Goal: Use online tool/utility: Utilize a website feature to perform a specific function

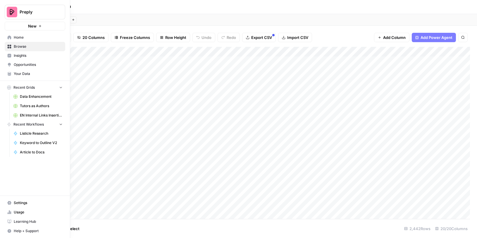
click at [9, 49] on link "Browse" at bounding box center [35, 46] width 61 height 9
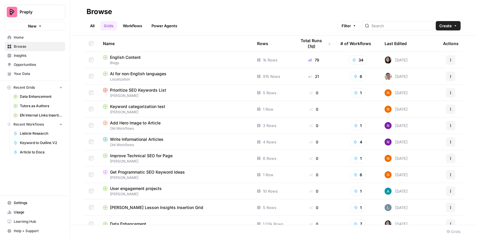
click at [136, 59] on span "English Content" at bounding box center [125, 57] width 31 height 6
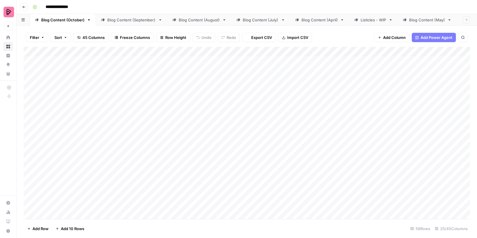
click at [370, 19] on div "Listicles - WIP" at bounding box center [374, 20] width 26 height 6
click at [204, 106] on div "Add Column" at bounding box center [247, 133] width 447 height 172
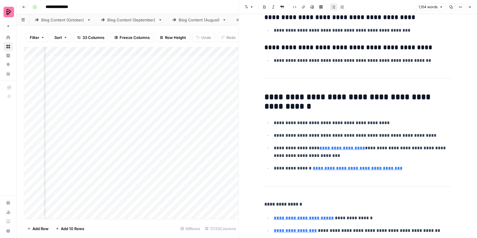
scroll to position [3503, 0]
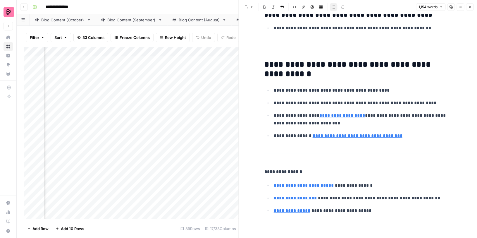
click at [470, 6] on icon "button" at bounding box center [470, 7] width 4 height 4
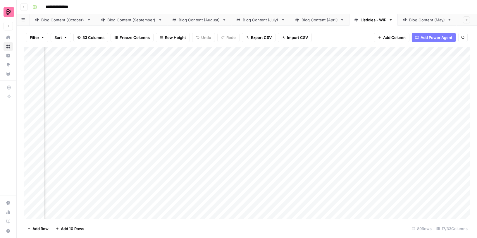
click at [145, 52] on div "Add Column" at bounding box center [247, 133] width 447 height 172
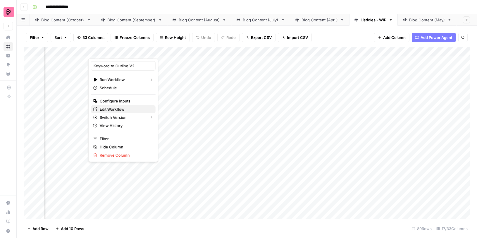
click at [115, 107] on span "Edit Workflow" at bounding box center [125, 109] width 51 height 6
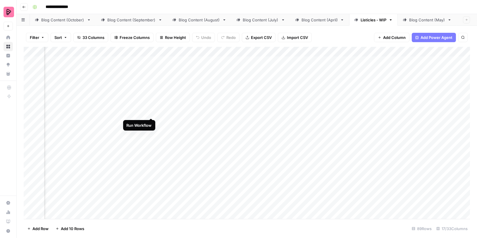
click at [152, 106] on div "Add Column" at bounding box center [247, 133] width 447 height 172
click at [402, 92] on div "Add Column" at bounding box center [247, 133] width 447 height 172
click at [388, 144] on div "Add Column" at bounding box center [247, 133] width 447 height 172
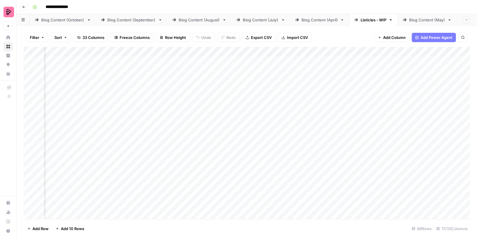
click at [168, 92] on div "Add Column" at bounding box center [247, 133] width 447 height 172
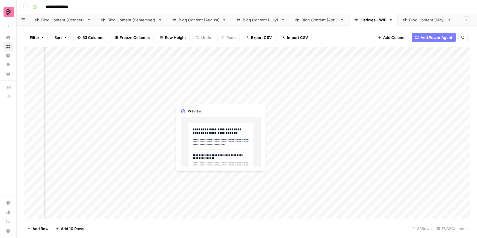
click at [219, 91] on div "Add Column" at bounding box center [247, 133] width 447 height 172
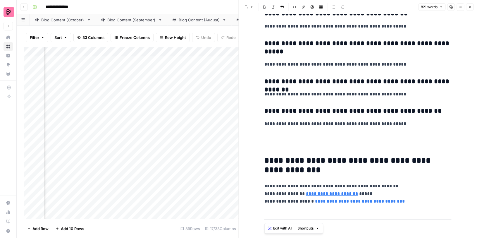
scroll to position [2053, 0]
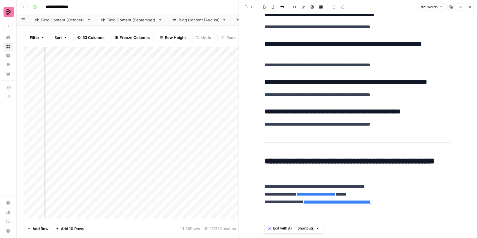
click at [219, 106] on div "Add Column" at bounding box center [131, 133] width 215 height 172
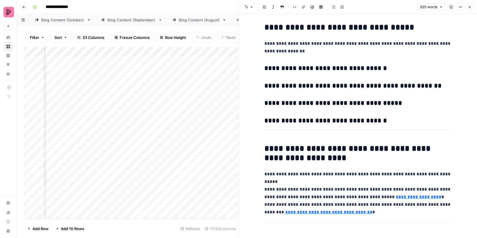
scroll to position [2633, 0]
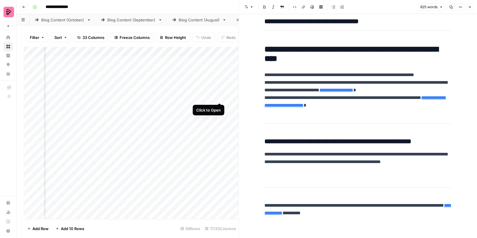
click at [219, 90] on div "Add Column" at bounding box center [131, 133] width 215 height 172
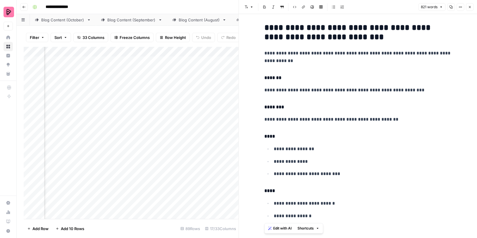
scroll to position [2059, 0]
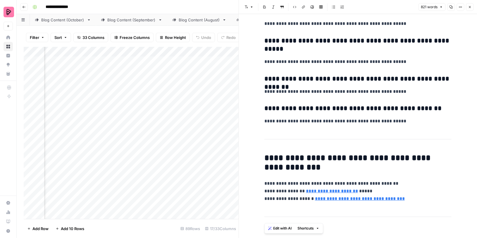
click at [220, 120] on div "Add Column" at bounding box center [131, 133] width 215 height 172
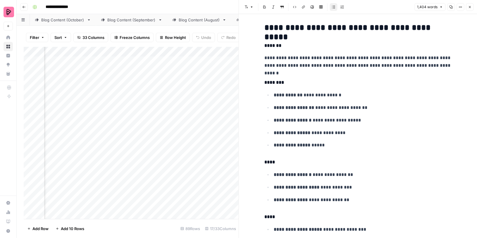
scroll to position [3408, 0]
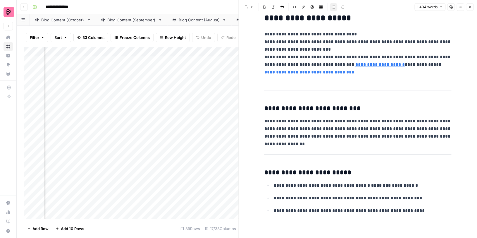
click at [469, 5] on icon "button" at bounding box center [470, 7] width 4 height 4
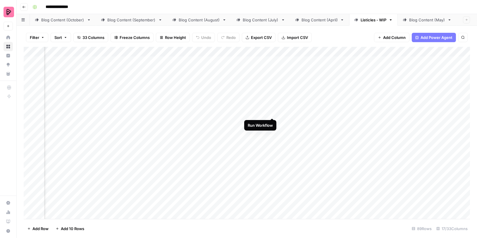
click at [272, 107] on div "Add Column" at bounding box center [247, 133] width 447 height 172
click at [250, 121] on div "Add Column" at bounding box center [247, 133] width 447 height 172
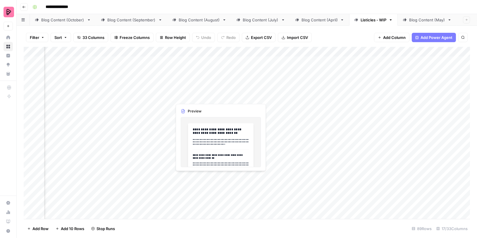
click at [219, 92] on div "Add Column" at bounding box center [247, 133] width 447 height 172
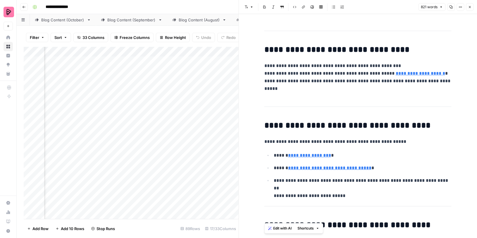
scroll to position [2059, 0]
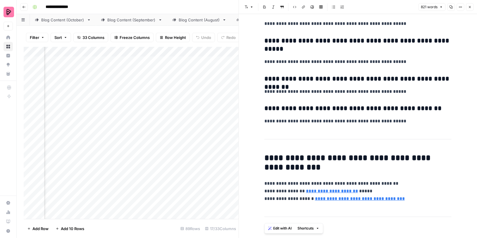
click at [468, 6] on icon "button" at bounding box center [470, 7] width 4 height 4
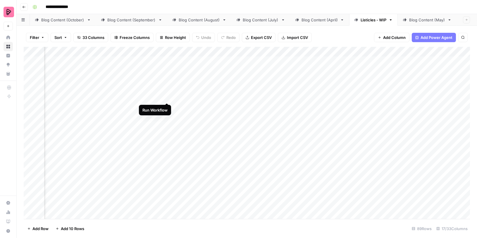
click at [166, 92] on div "Add Column" at bounding box center [247, 133] width 447 height 172
click at [421, 92] on div "Add Column" at bounding box center [247, 133] width 447 height 172
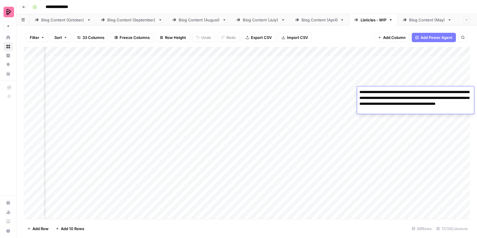
click at [421, 92] on textarea "**********" at bounding box center [415, 101] width 117 height 26
click at [414, 123] on div "Add Column" at bounding box center [247, 133] width 447 height 172
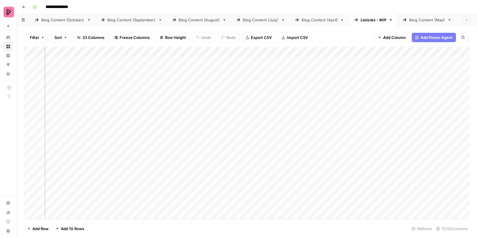
scroll to position [0, 390]
click at [212, 77] on div "Add Column" at bounding box center [247, 133] width 447 height 172
click at [216, 92] on div "Add Column" at bounding box center [247, 133] width 447 height 172
click at [209, 92] on div "Add Column" at bounding box center [247, 133] width 447 height 172
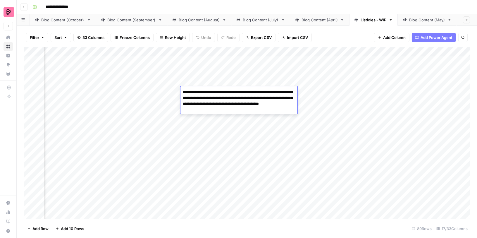
click at [209, 92] on textarea "**********" at bounding box center [239, 101] width 117 height 26
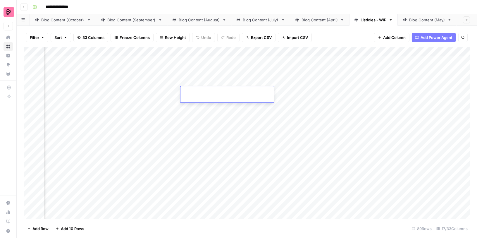
click at [197, 125] on div "Add Column" at bounding box center [247, 133] width 447 height 172
click at [215, 88] on div "Add Column" at bounding box center [247, 133] width 447 height 172
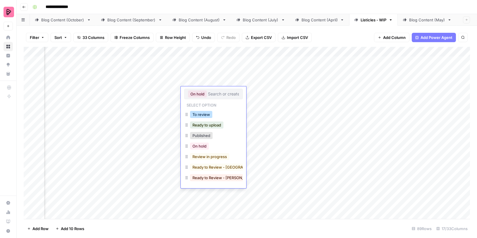
click at [200, 115] on button "To review" at bounding box center [201, 114] width 22 height 7
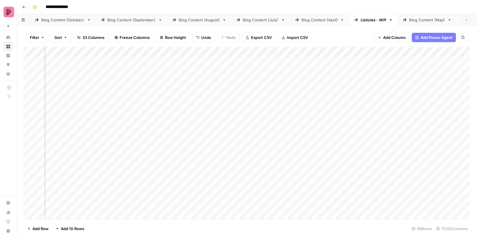
click at [239, 141] on div "Add Column" at bounding box center [247, 133] width 447 height 172
click at [283, 93] on div "Add Column" at bounding box center [247, 133] width 447 height 172
click at [260, 113] on div "Add Column" at bounding box center [247, 133] width 447 height 172
click at [303, 95] on div "Add Column" at bounding box center [247, 133] width 447 height 172
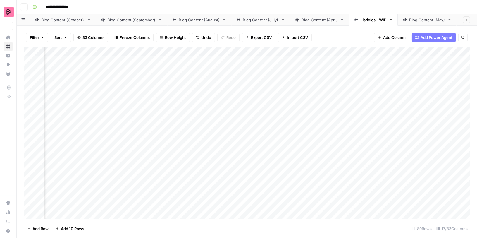
click at [289, 109] on div "Add Column" at bounding box center [247, 133] width 447 height 172
click at [287, 123] on div "Add Column" at bounding box center [247, 133] width 447 height 172
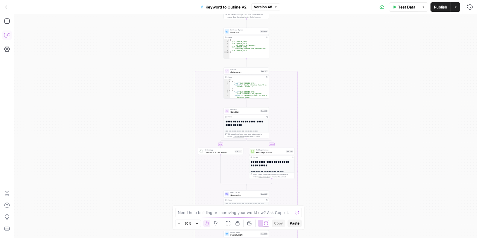
click at [3, 35] on button "Copilot" at bounding box center [6, 34] width 9 height 9
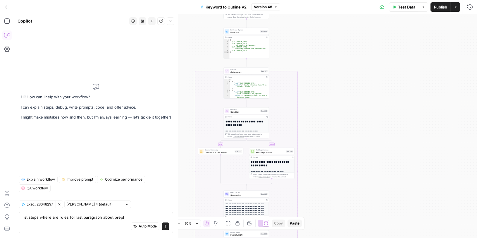
type textarea "list steps where are rules for last paragraph about preply"
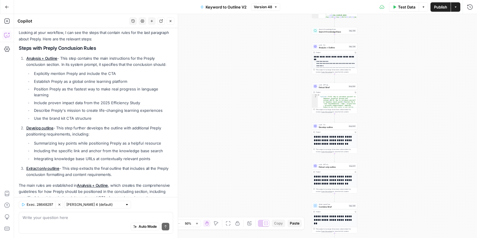
scroll to position [42, 0]
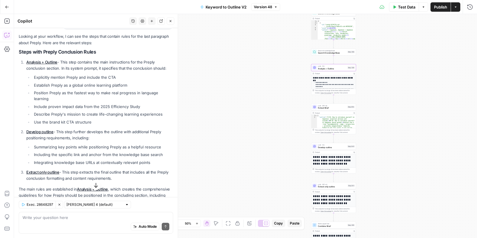
click at [49, 62] on link "Analysis + Outline" at bounding box center [41, 62] width 31 height 5
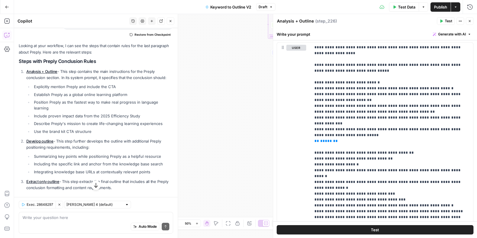
scroll to position [67, 0]
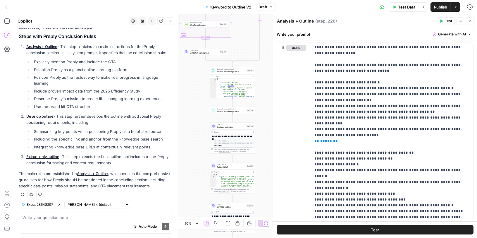
click at [76, 214] on div "Write your question here Auto Mode Send" at bounding box center [96, 223] width 155 height 22
click at [42, 217] on textarea "do those [PERSON_NAME] apply to" at bounding box center [96, 217] width 147 height 6
click at [93, 220] on textarea "do those rules apply to" at bounding box center [96, 217] width 147 height 6
type textarea "do those rules apply to Listicle content type?"
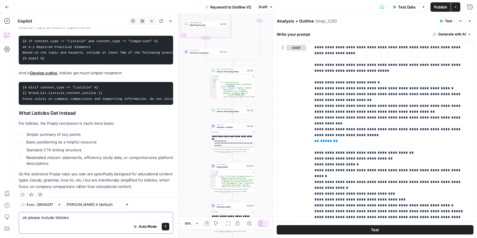
scroll to position [291, 0]
drag, startPoint x: 70, startPoint y: 219, endPoint x: 120, endPoint y: 219, distance: 50.0
click at [120, 219] on textarea "ok please include listicles, but only for" at bounding box center [96, 217] width 147 height 6
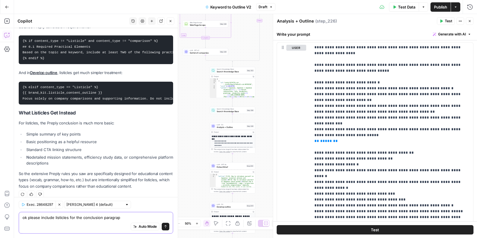
type textarea "ok please include listicles for the conclusion paragraph"
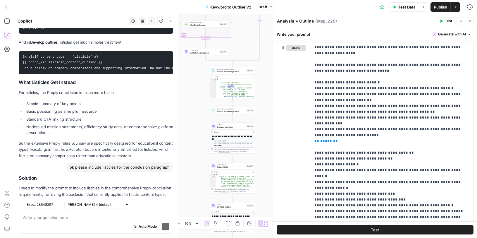
scroll to position [347, 0]
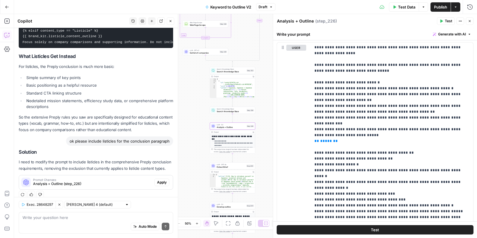
click at [163, 180] on span "Apply" at bounding box center [162, 182] width 10 height 5
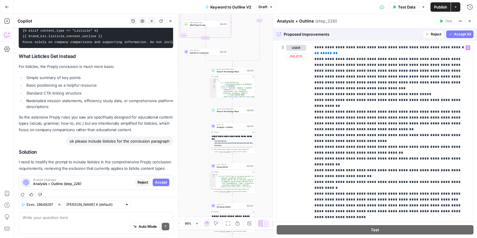
scroll to position [2219, 0]
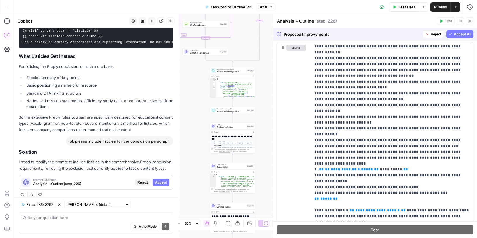
click at [459, 35] on span "Accept All" at bounding box center [462, 34] width 17 height 5
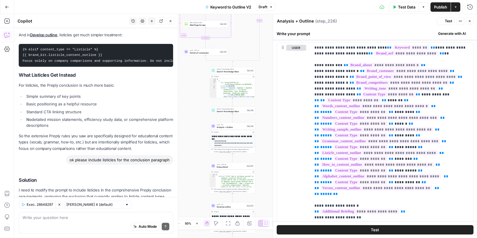
scroll to position [0, 0]
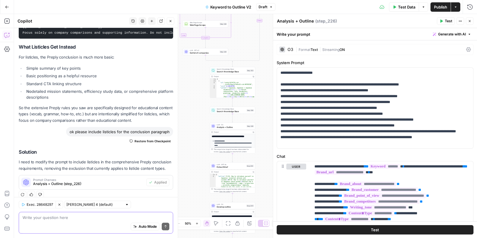
click at [95, 217] on textarea at bounding box center [96, 217] width 147 height 6
type textarea "what changed?"
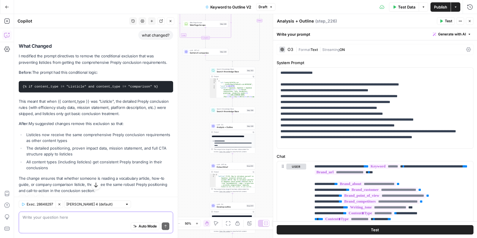
scroll to position [533, 0]
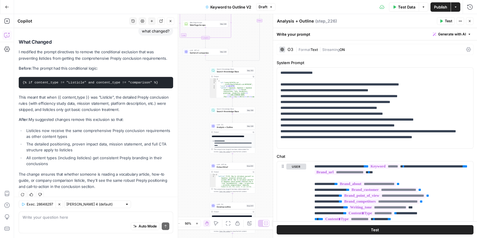
click at [436, 6] on span "Publish" at bounding box center [440, 7] width 13 height 6
